Goal: Purchase product/service

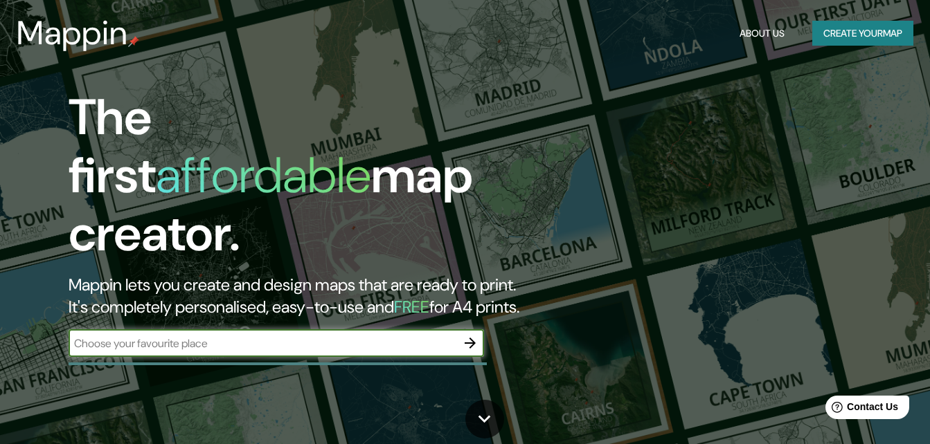
click at [861, 38] on button "Create your map" at bounding box center [862, 34] width 101 height 26
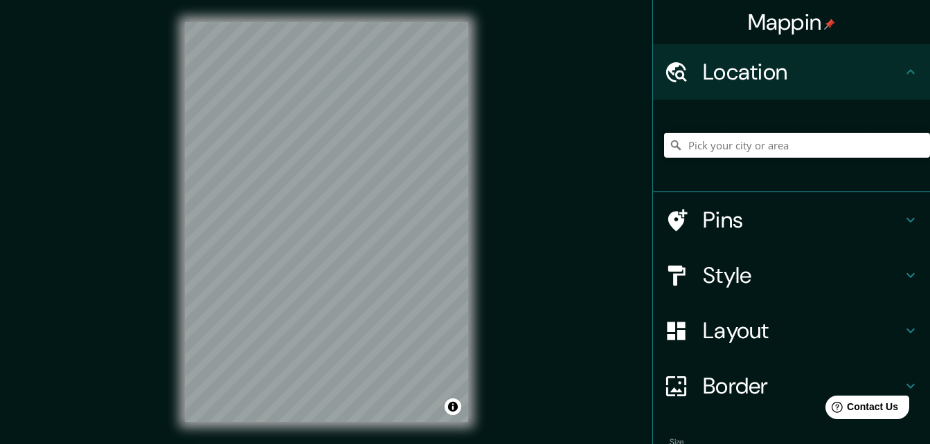
click at [787, 145] on input "Pick your city or area" at bounding box center [797, 145] width 266 height 25
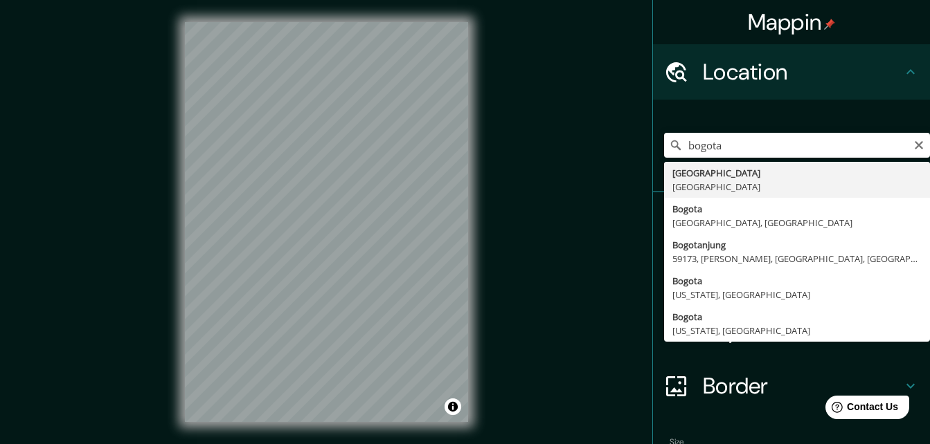
type input "[GEOGRAPHIC_DATA], [GEOGRAPHIC_DATA]"
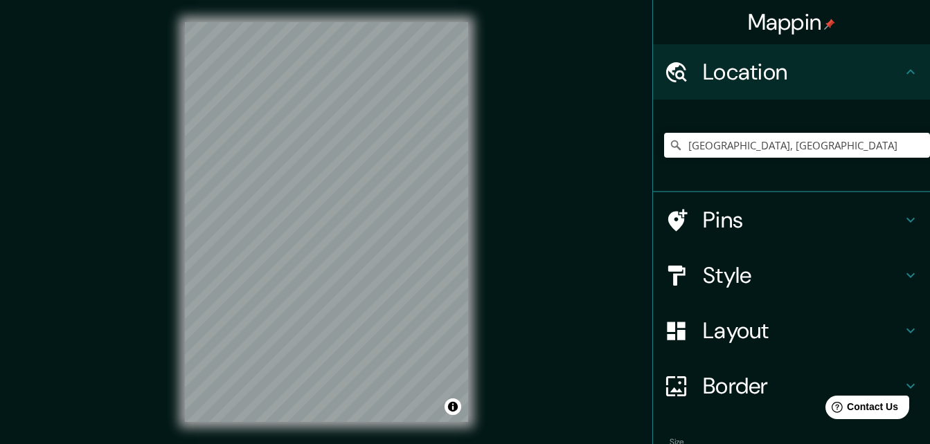
click at [796, 269] on h4 "Style" at bounding box center [802, 276] width 199 height 28
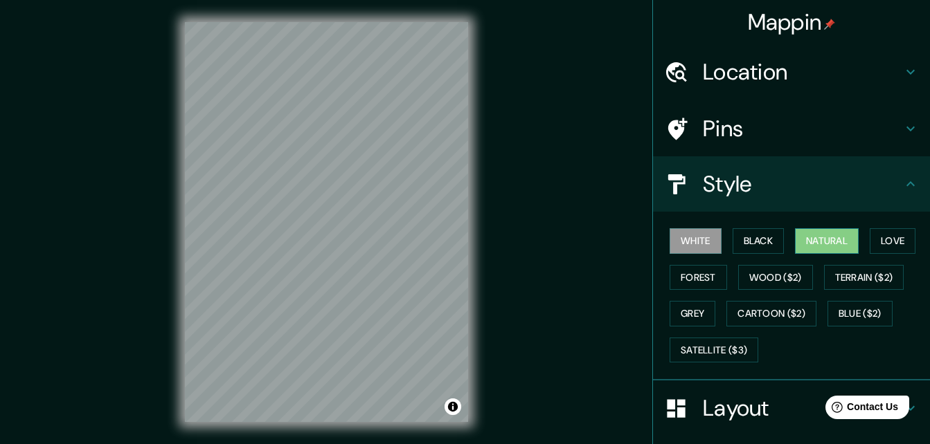
click at [806, 248] on button "Natural" at bounding box center [827, 241] width 64 height 26
click at [726, 348] on button "Satellite ($3)" at bounding box center [713, 351] width 89 height 26
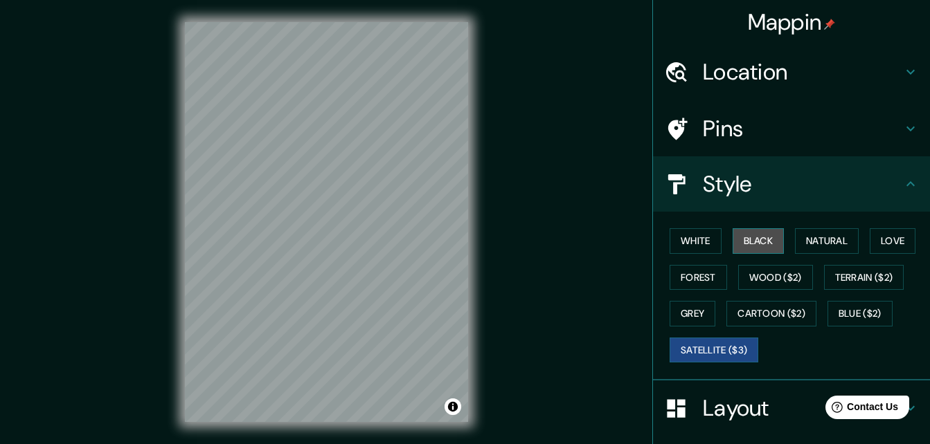
click at [760, 239] on button "Black" at bounding box center [758, 241] width 52 height 26
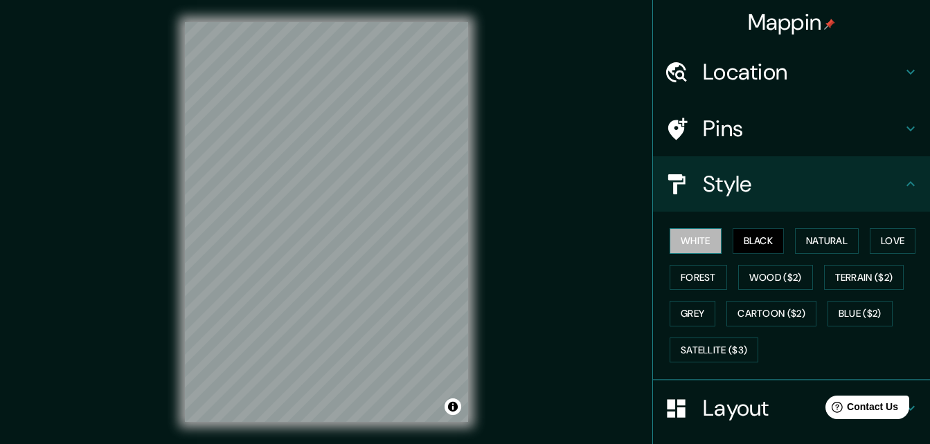
click at [699, 244] on button "White" at bounding box center [695, 241] width 52 height 26
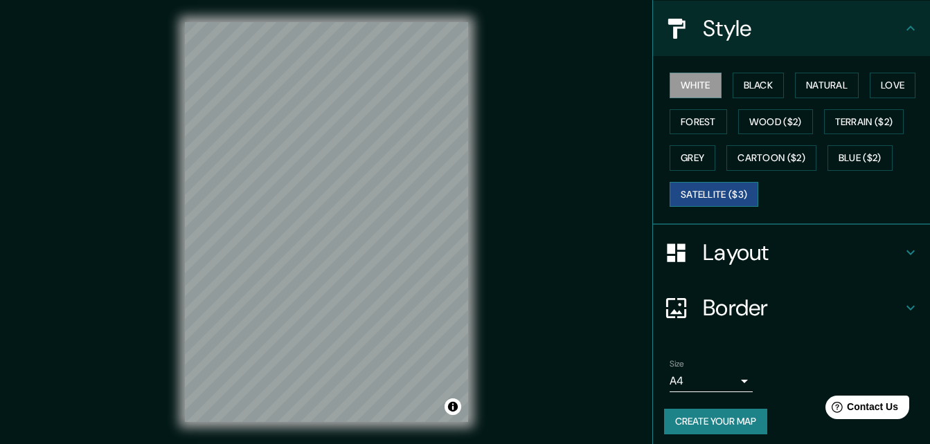
scroll to position [163, 0]
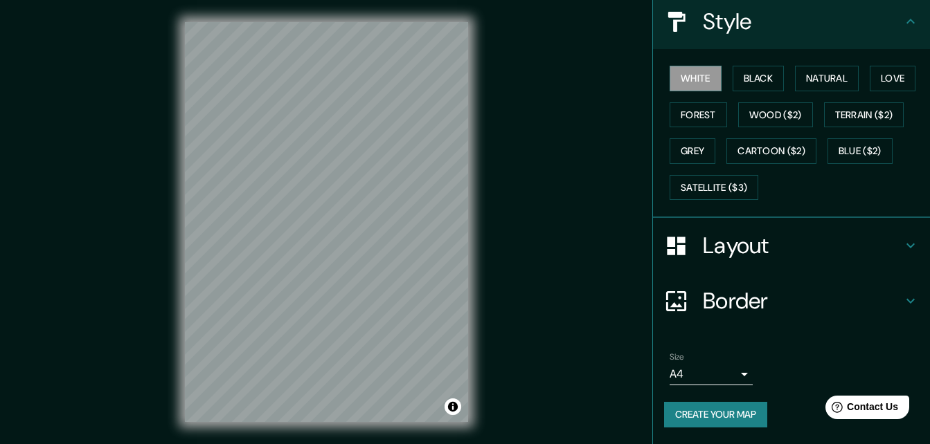
click at [725, 413] on button "Create your map" at bounding box center [715, 415] width 103 height 26
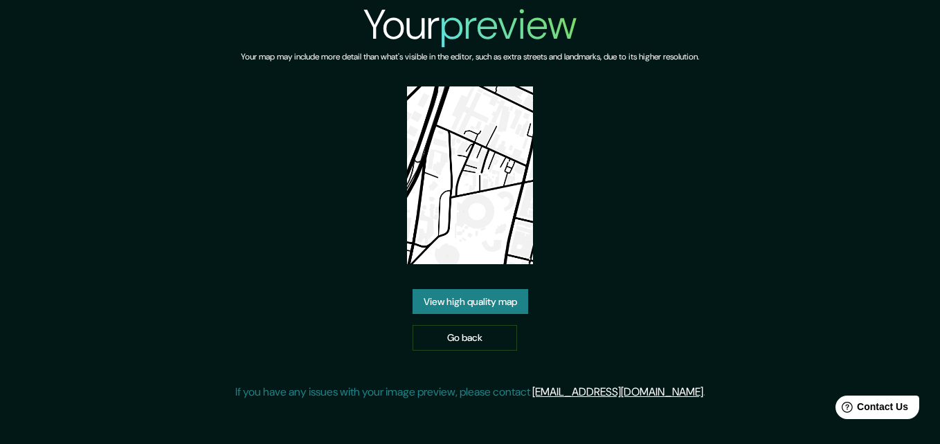
click at [489, 289] on link "View high quality map" at bounding box center [471, 302] width 116 height 26
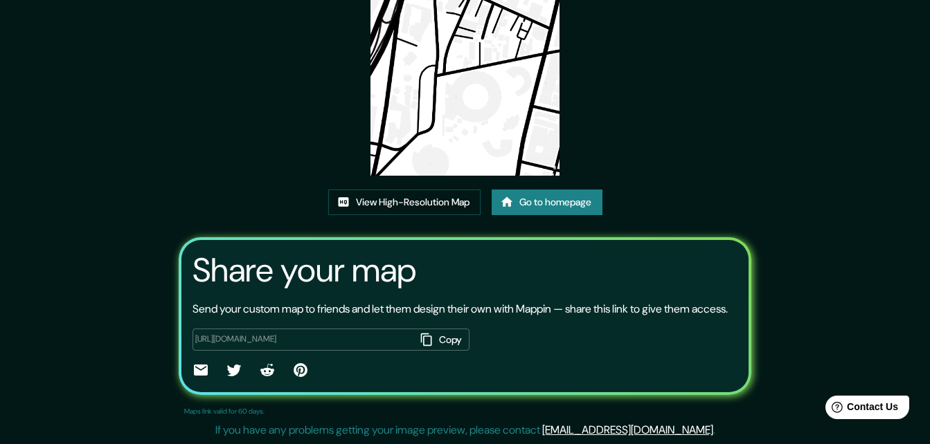
scroll to position [168, 0]
click at [419, 190] on link "View High-Resolution Map" at bounding box center [404, 203] width 152 height 26
